Goal: Task Accomplishment & Management: Use online tool/utility

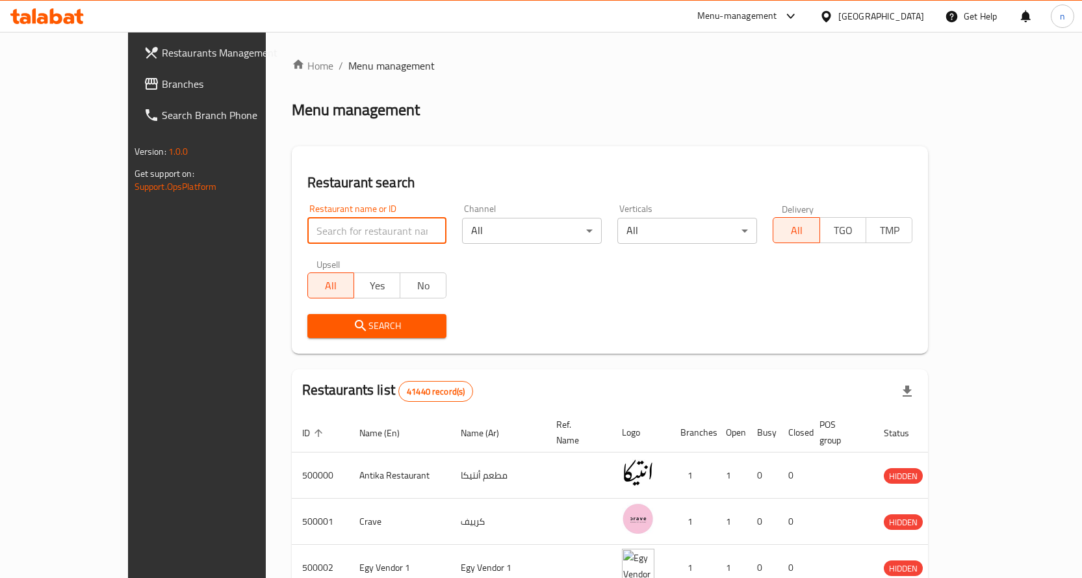
click at [307, 232] on input "search" at bounding box center [377, 231] width 140 height 26
paste input "28012"
type input "28012"
click button "Search" at bounding box center [377, 326] width 140 height 24
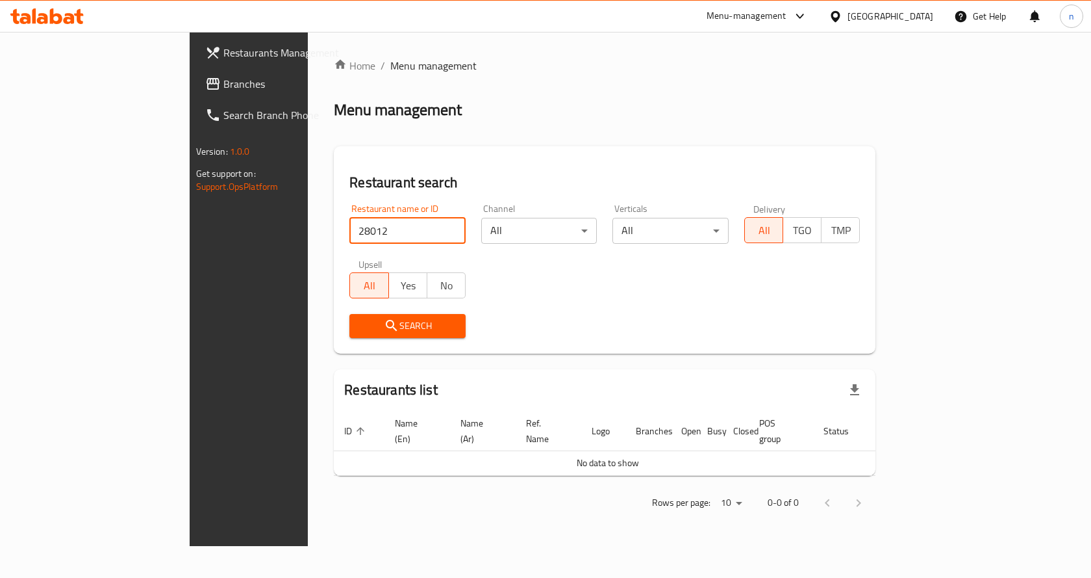
click at [915, 16] on div "[GEOGRAPHIC_DATA]" at bounding box center [891, 16] width 86 height 14
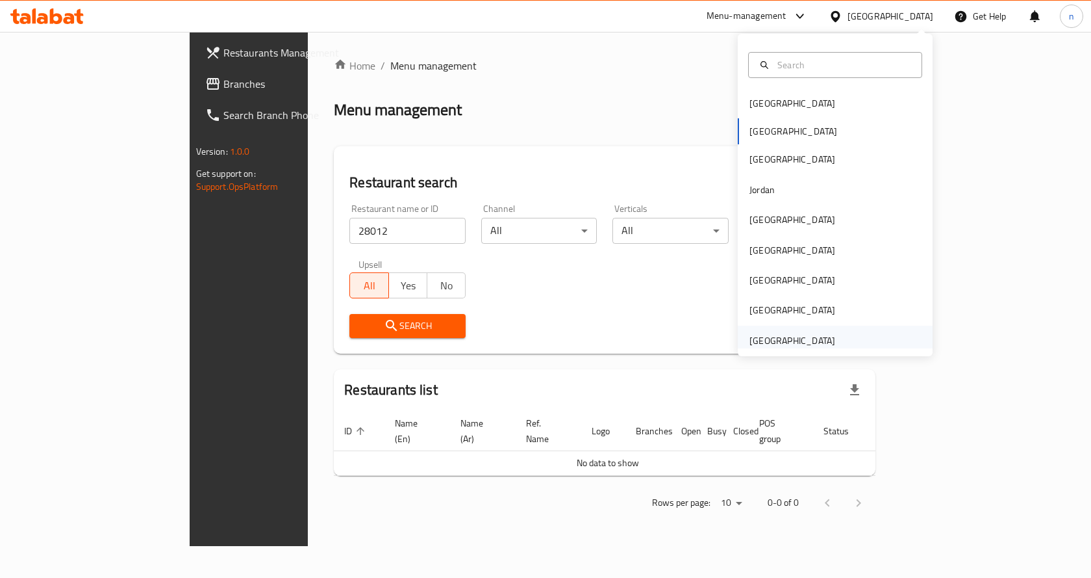
click at [806, 344] on div "[GEOGRAPHIC_DATA]" at bounding box center [793, 340] width 86 height 14
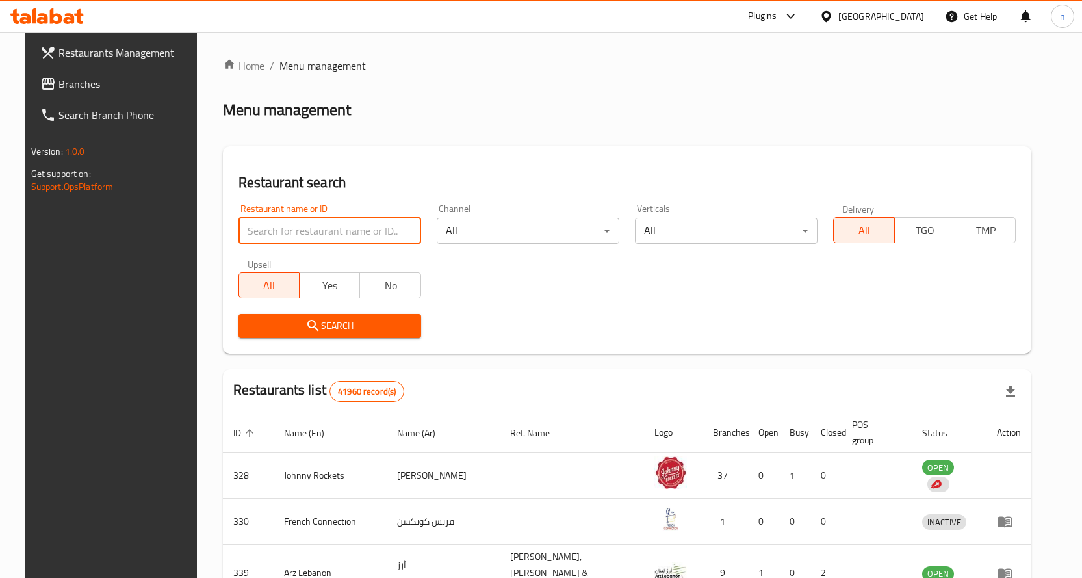
click at [348, 236] on input "search" at bounding box center [329, 231] width 183 height 26
paste input "28012"
type input "2"
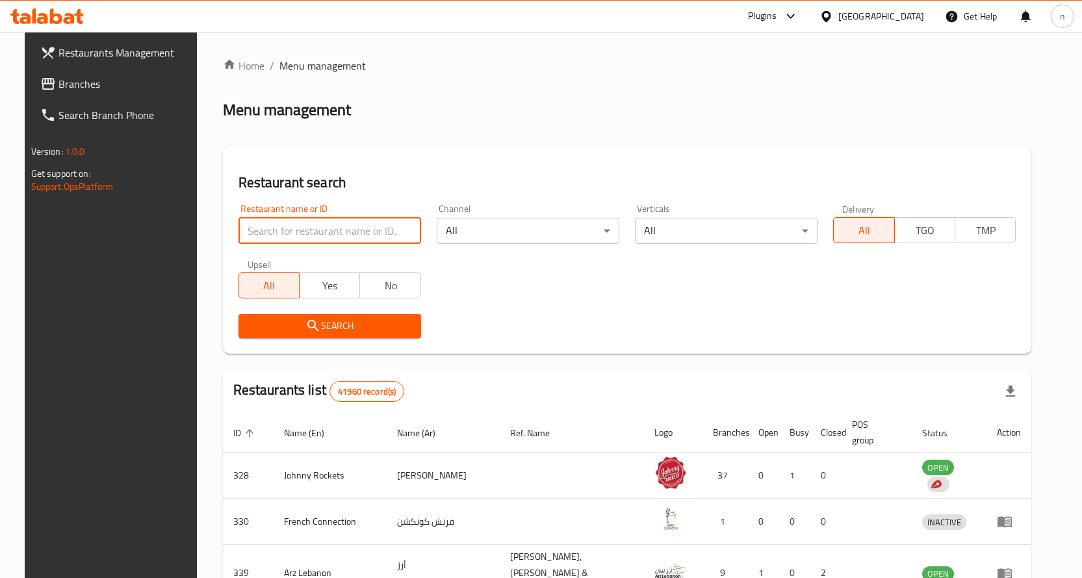
paste input "28012"
type input "28012"
click button "Search" at bounding box center [329, 326] width 183 height 24
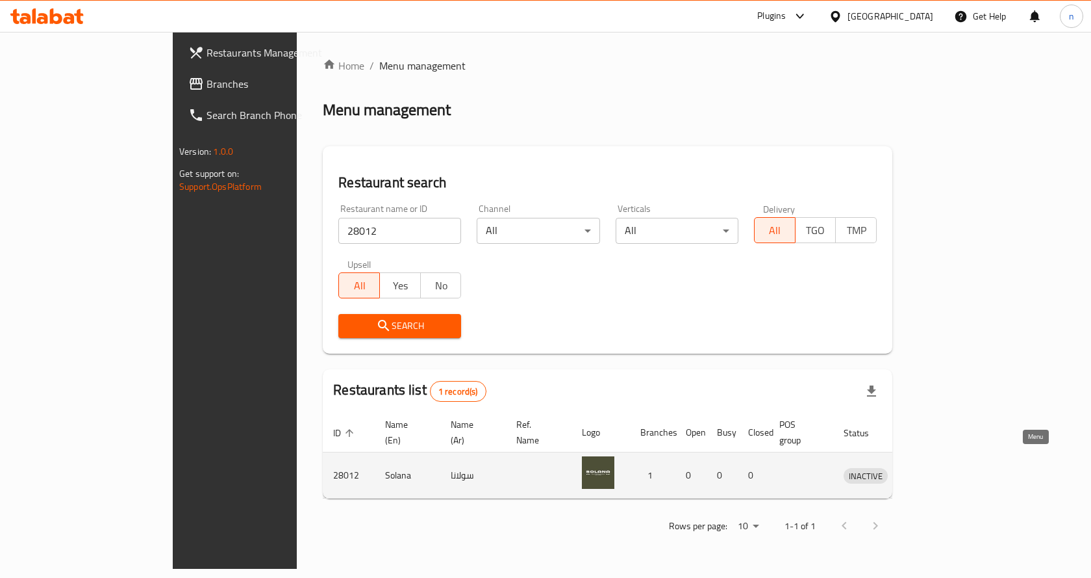
click at [929, 470] on icon "enhanced table" at bounding box center [922, 475] width 14 height 11
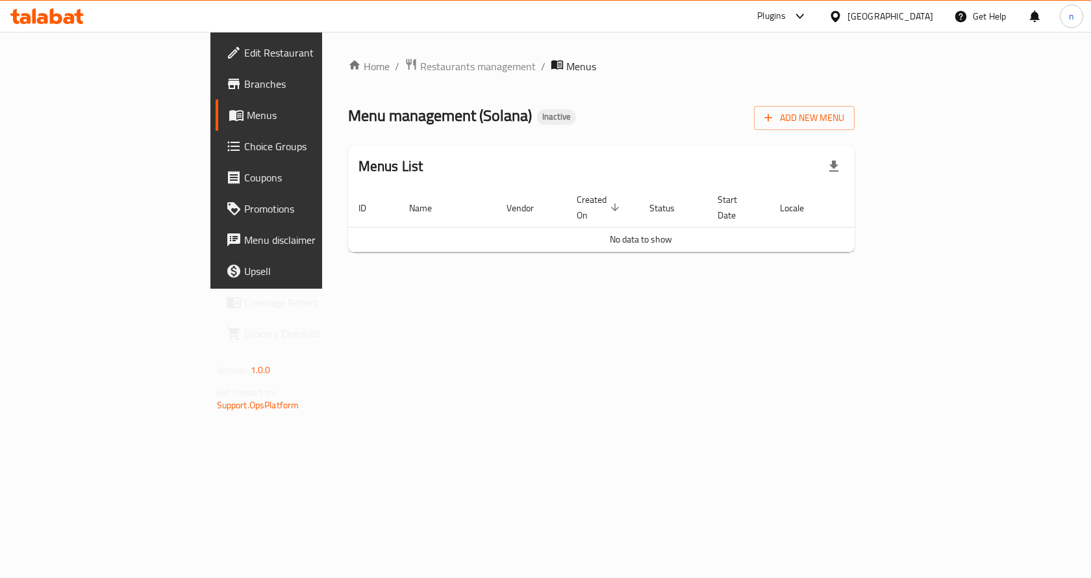
click at [244, 52] on span "Edit Restaurant" at bounding box center [313, 53] width 138 height 16
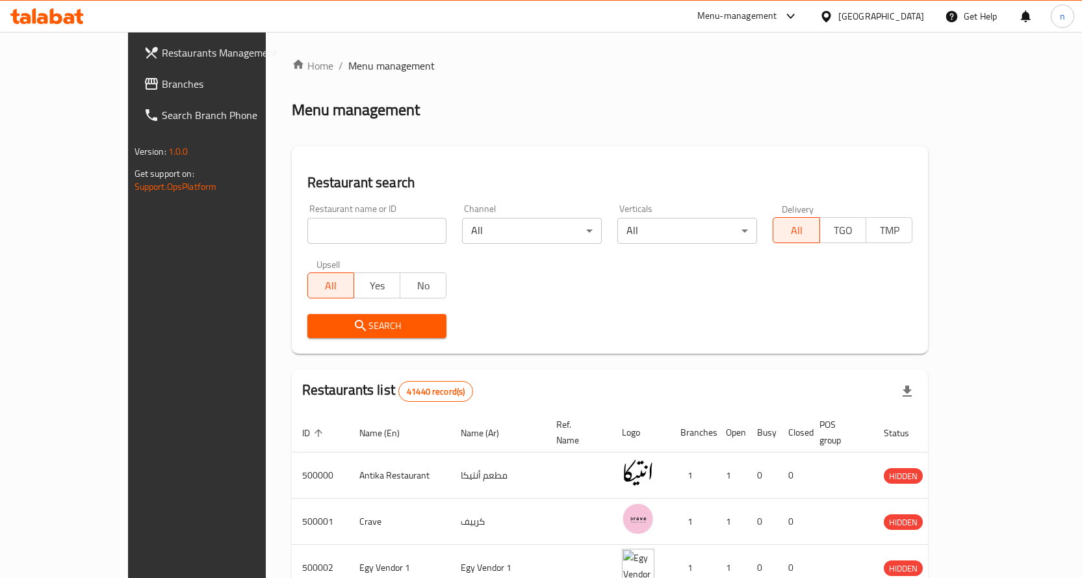
click at [314, 228] on input "search" at bounding box center [377, 231] width 140 height 26
paste input "28012"
type input "28012"
click button "Search" at bounding box center [377, 326] width 140 height 24
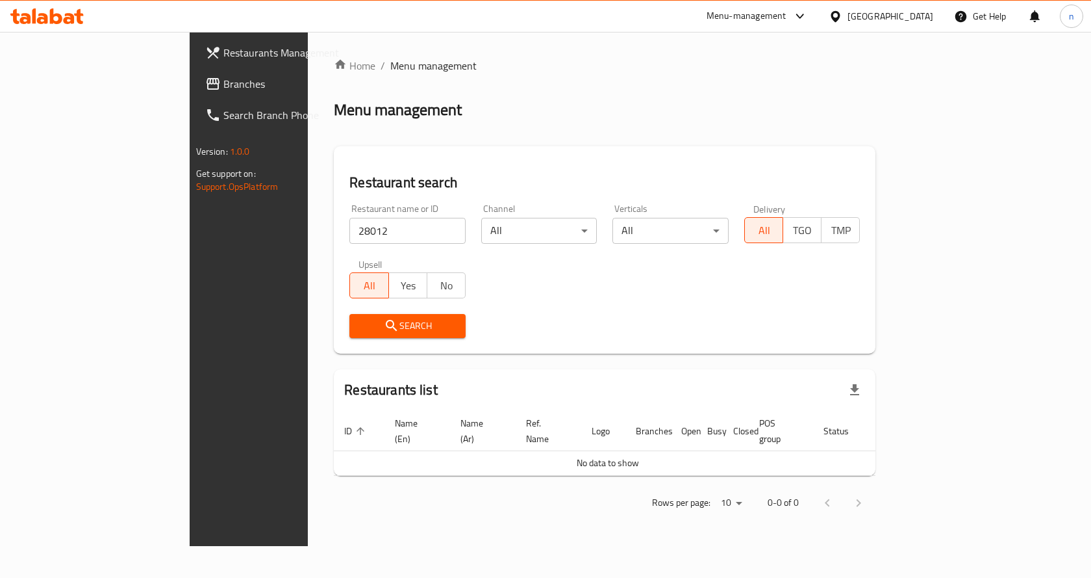
click at [922, 5] on div "[GEOGRAPHIC_DATA]" at bounding box center [881, 16] width 125 height 31
click at [913, 21] on div "[GEOGRAPHIC_DATA]" at bounding box center [891, 16] width 86 height 14
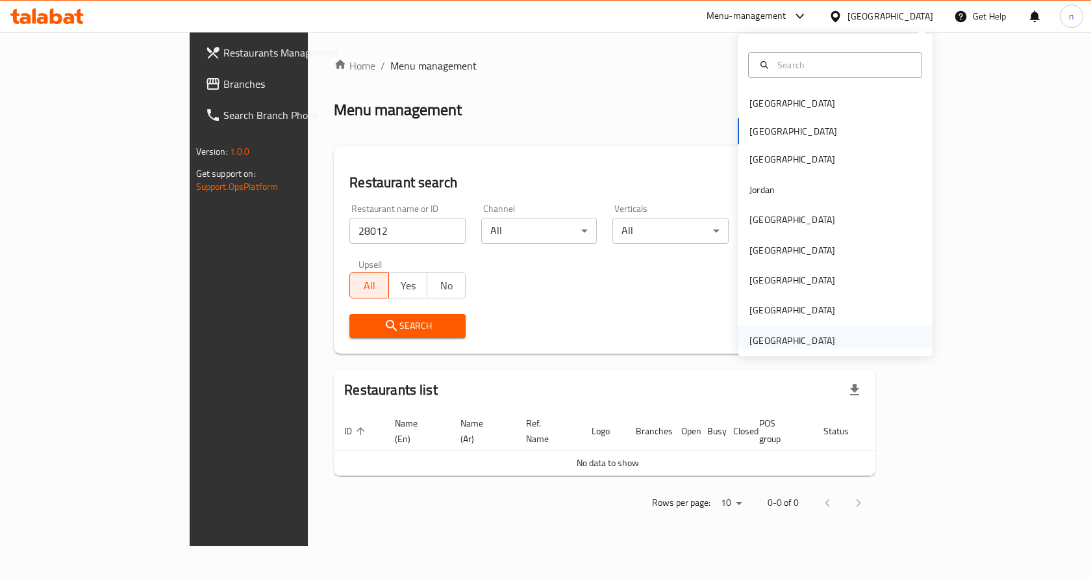
click at [781, 346] on div "[GEOGRAPHIC_DATA]" at bounding box center [793, 340] width 86 height 14
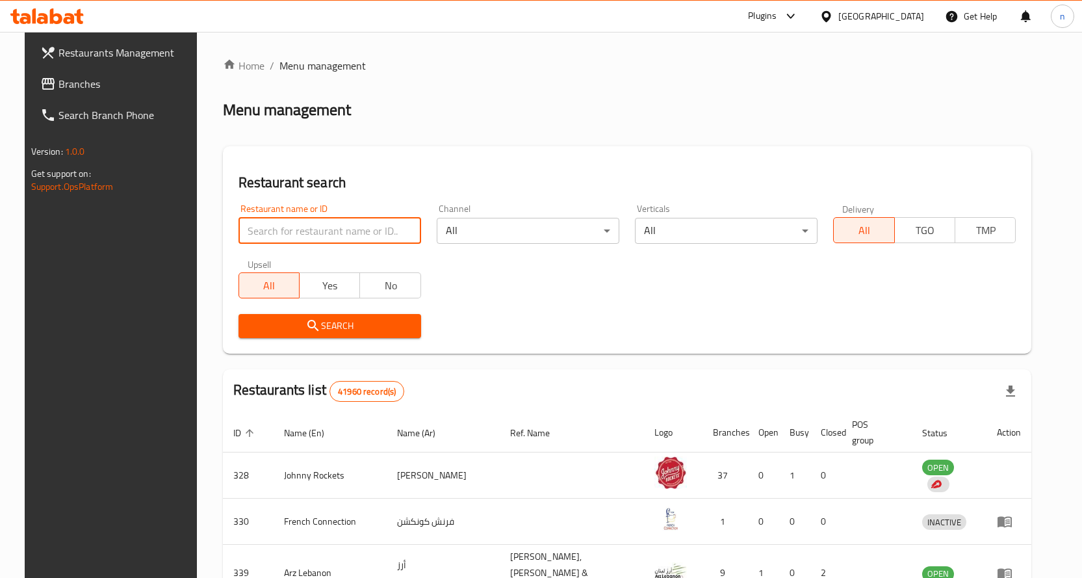
click at [353, 227] on input "search" at bounding box center [329, 231] width 183 height 26
paste input "28012"
type input "28012"
click button "Search" at bounding box center [329, 326] width 183 height 24
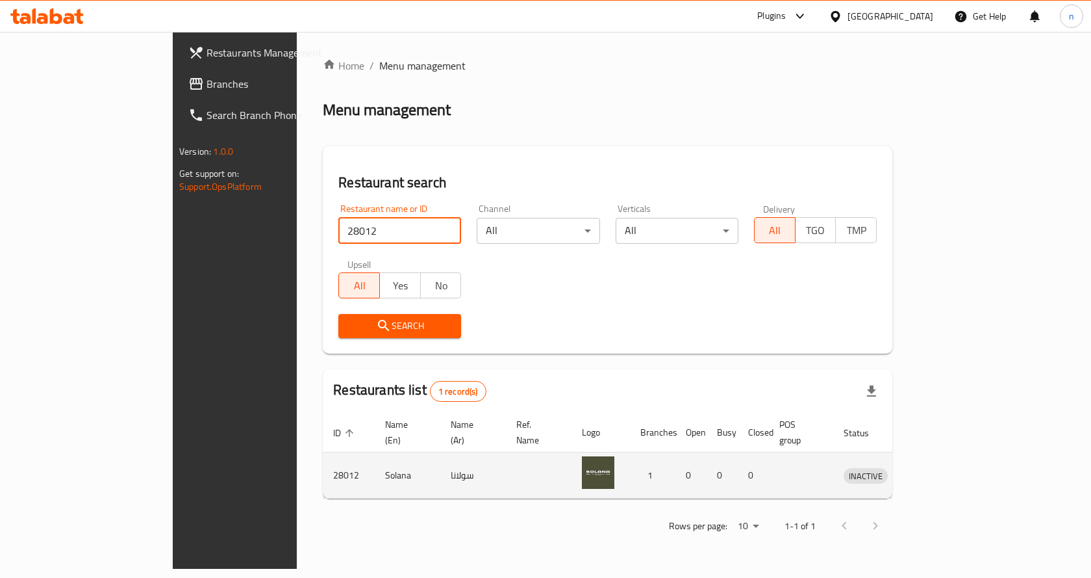
click at [930, 467] on icon "enhanced table" at bounding box center [922, 475] width 16 height 16
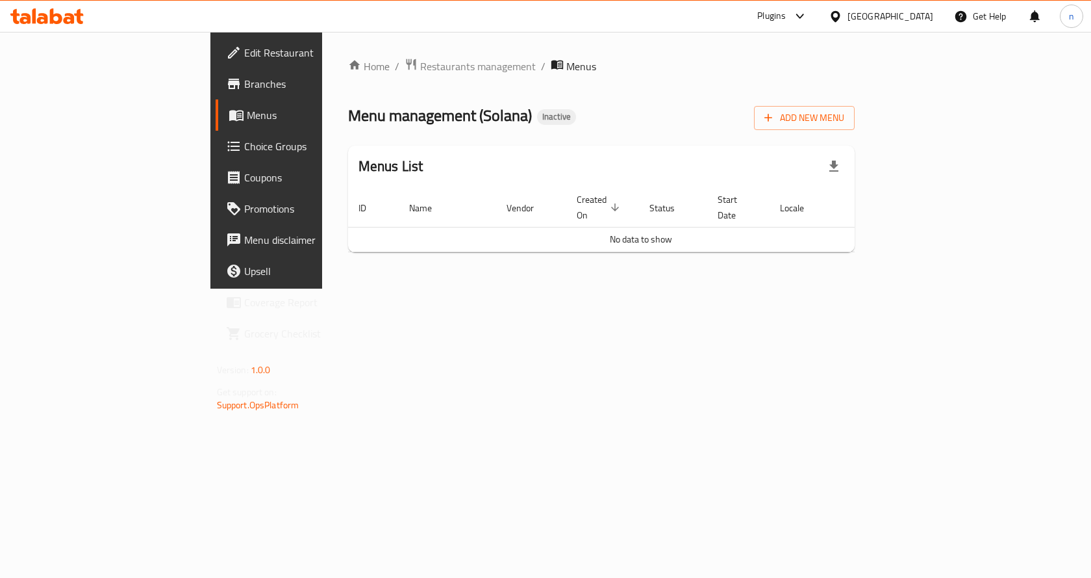
click at [244, 55] on span "Edit Restaurant" at bounding box center [313, 53] width 138 height 16
